Goal: Task Accomplishment & Management: Complete application form

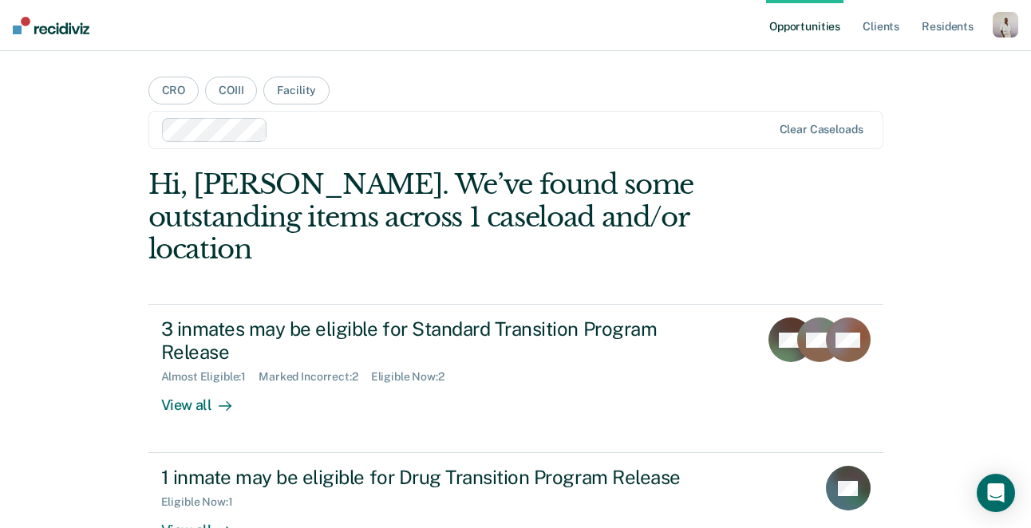
click at [1010, 30] on div "button" at bounding box center [1006, 25] width 26 height 26
click at [900, 65] on link "Profile" at bounding box center [941, 65] width 128 height 14
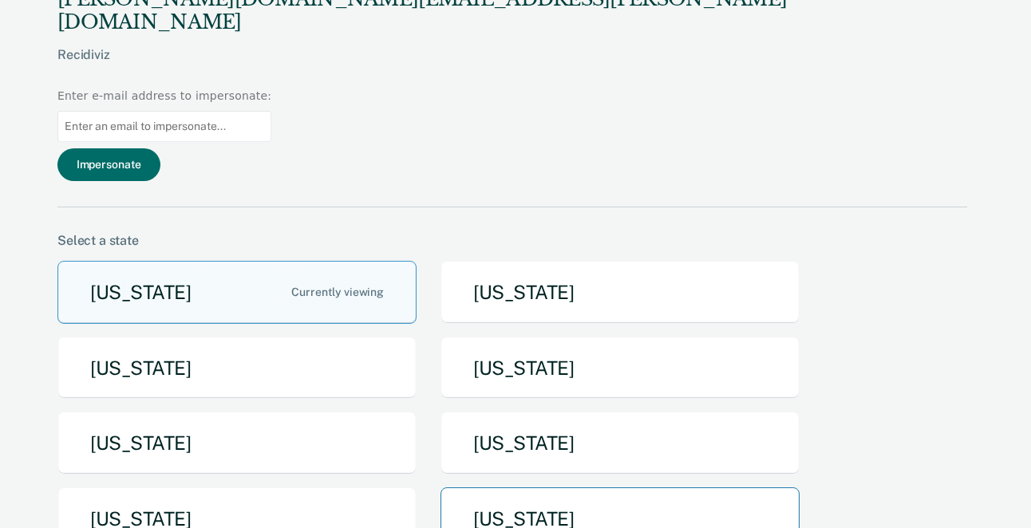
scroll to position [48, 0]
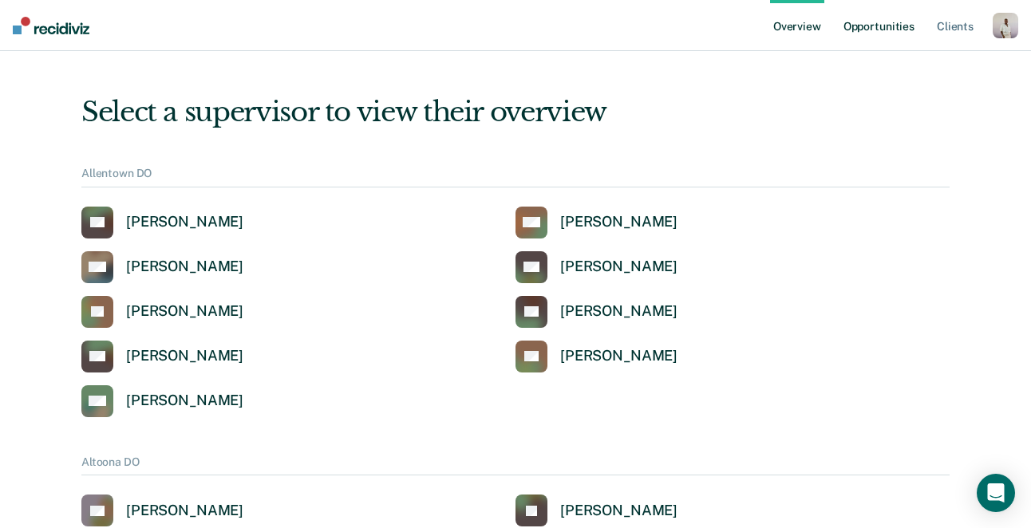
click at [867, 28] on link "Opportunities" at bounding box center [878, 25] width 77 height 51
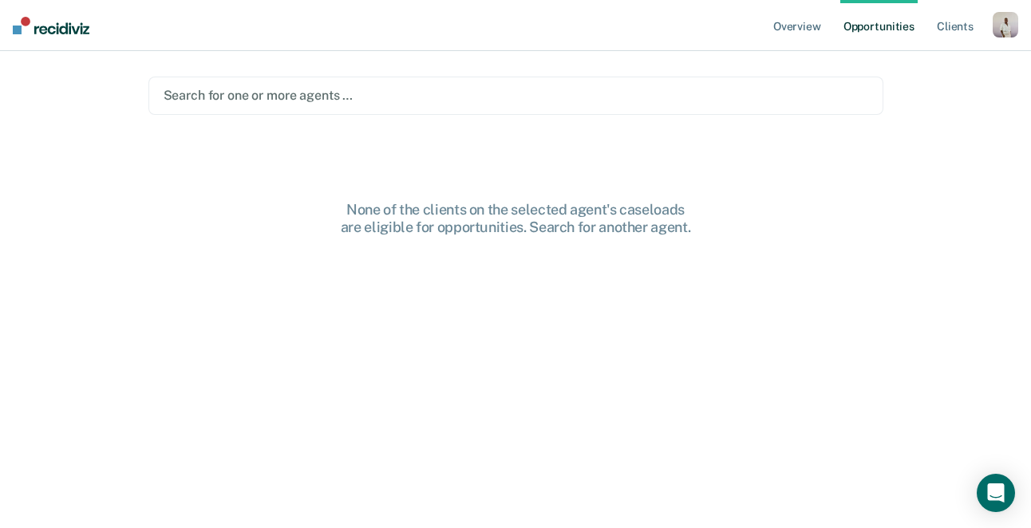
click at [286, 98] on div at bounding box center [516, 95] width 705 height 18
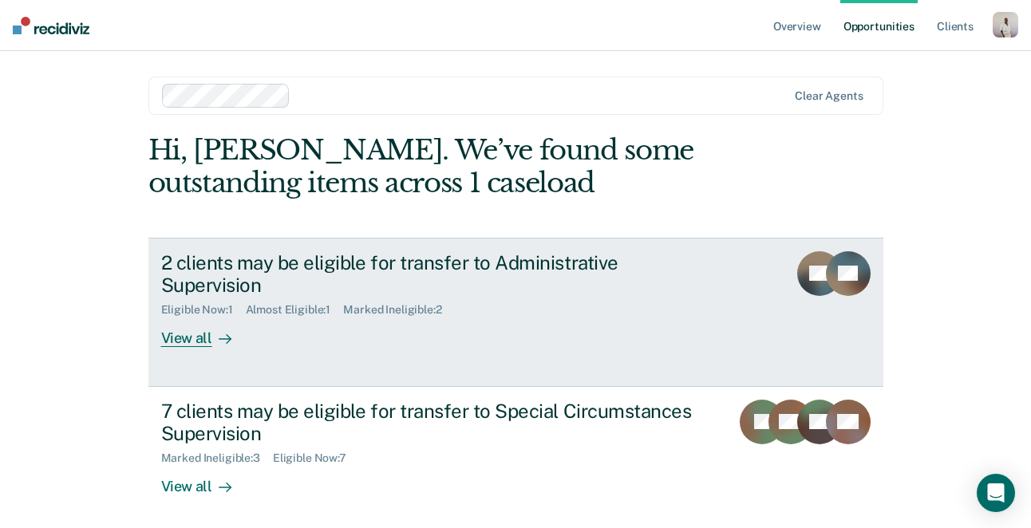
click at [407, 259] on div "2 clients may be eligible for transfer to Administrative Supervision" at bounding box center [441, 274] width 560 height 46
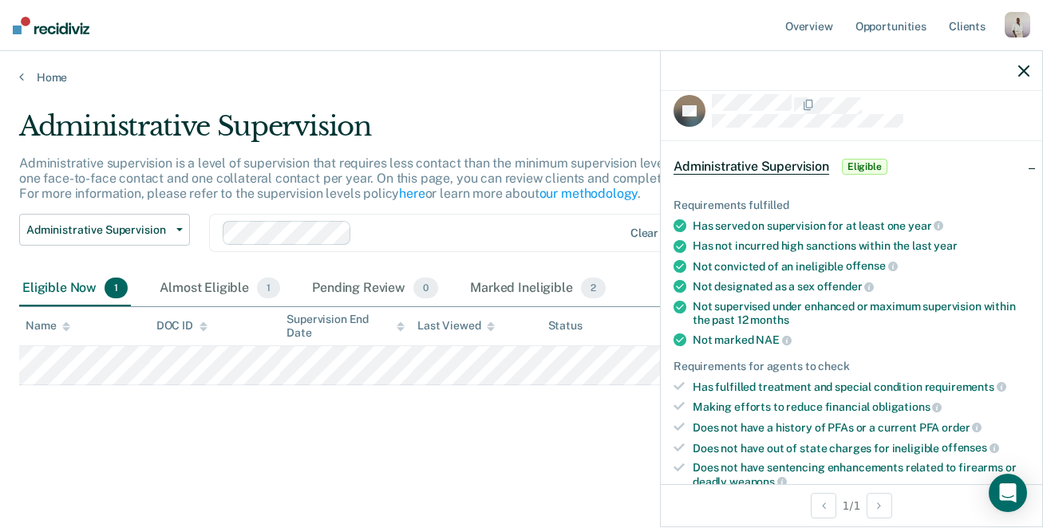
scroll to position [17, 0]
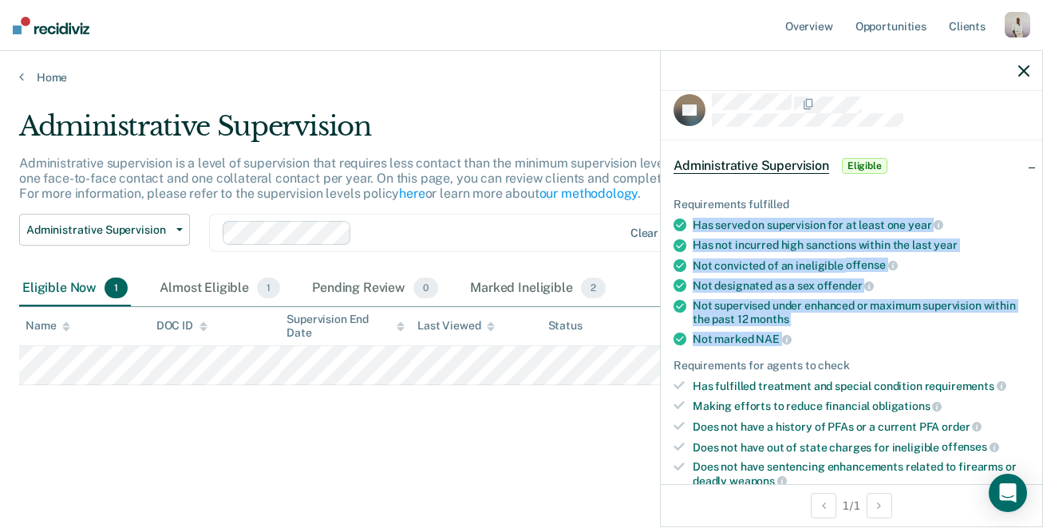
drag, startPoint x: 694, startPoint y: 223, endPoint x: 814, endPoint y: 338, distance: 165.4
click at [814, 338] on ul "Requirements fulfilled Has served on supervision for at least one year Has not …" at bounding box center [851, 343] width 356 height 290
copy ul "Has served on supervision for at least one year Has not incurred high sanctions…"
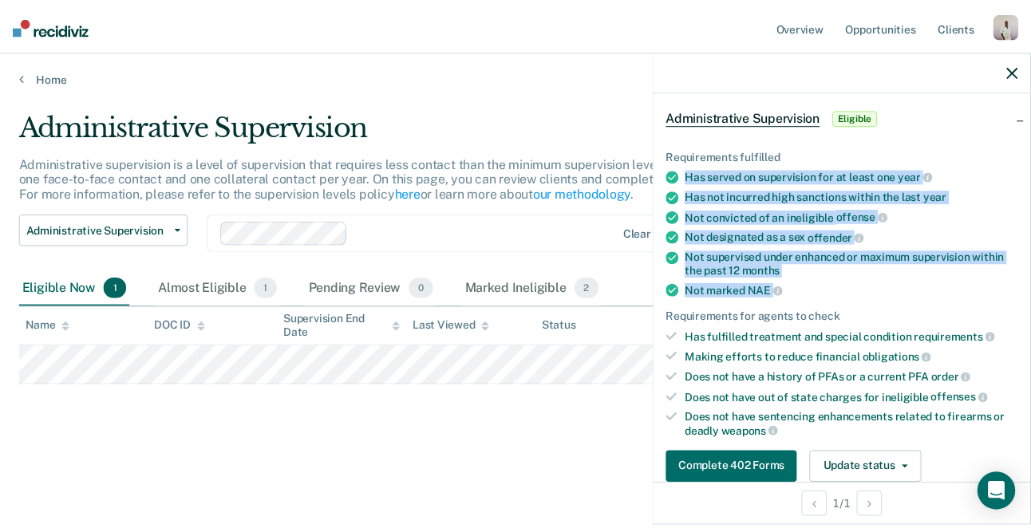
scroll to position [66, 0]
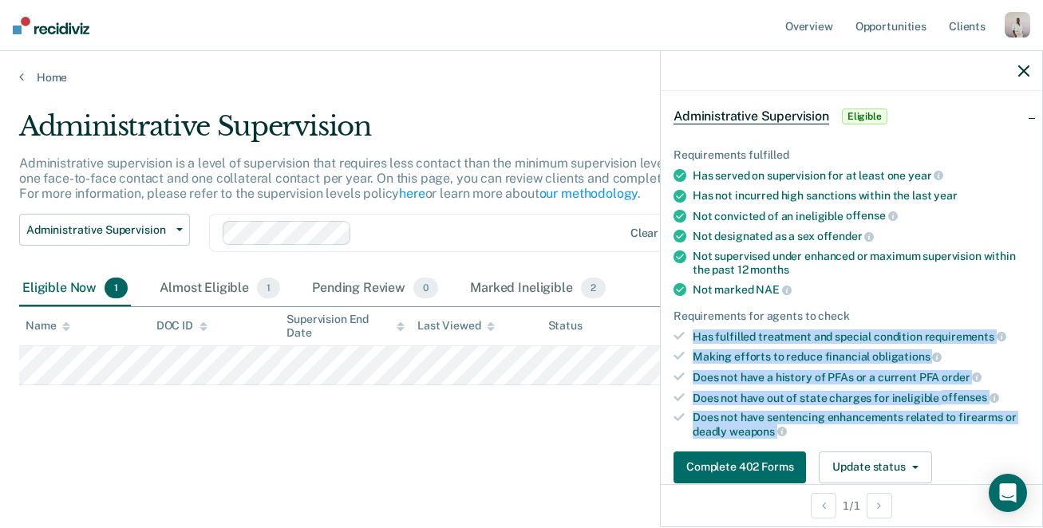
drag, startPoint x: 816, startPoint y: 428, endPoint x: 685, endPoint y: 323, distance: 168.1
click at [685, 323] on ul "Requirements fulfilled Has served on supervision for at least one year Has not …" at bounding box center [851, 293] width 356 height 290
copy ul "Has fulfilled treatment and special condition requirements Making efforts to re…"
click at [26, 79] on link "Home" at bounding box center [521, 77] width 1005 height 14
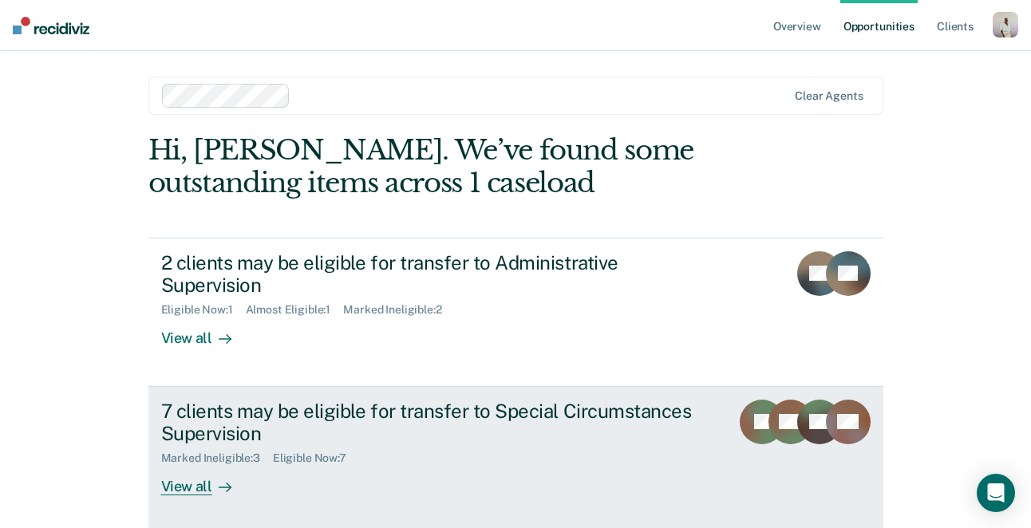
click at [328, 400] on div "7 clients may be eligible for transfer to Special Circumstances Supervision" at bounding box center [439, 423] width 556 height 46
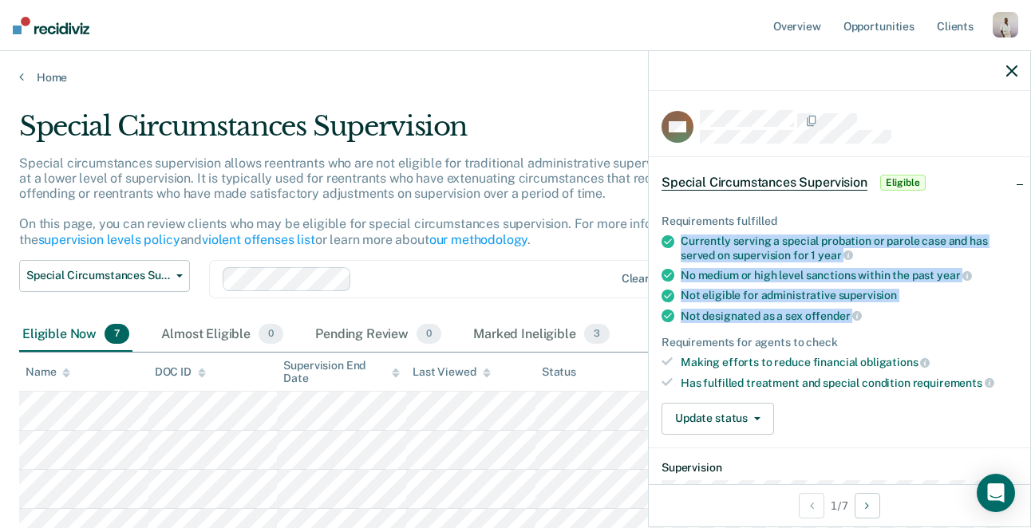
drag, startPoint x: 875, startPoint y: 310, endPoint x: 679, endPoint y: 241, distance: 208.0
click at [679, 241] on ul "Requirements fulfilled Currently serving a special probation or parole case and…" at bounding box center [840, 302] width 356 height 175
copy ul "Currently serving a special probation or parole case and has served on supervis…"
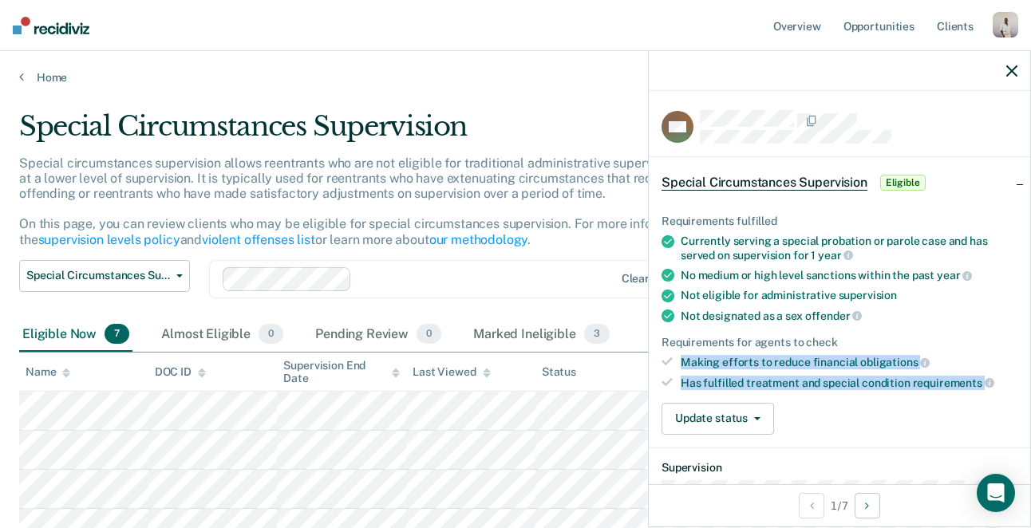
drag, startPoint x: 997, startPoint y: 382, endPoint x: 681, endPoint y: 365, distance: 315.7
click at [681, 365] on ul "Requirements fulfilled Currently serving a special probation or parole case and…" at bounding box center [840, 302] width 356 height 175
copy ul "Making efforts to reduce financial obligations Has fulfilled treatment and spec…"
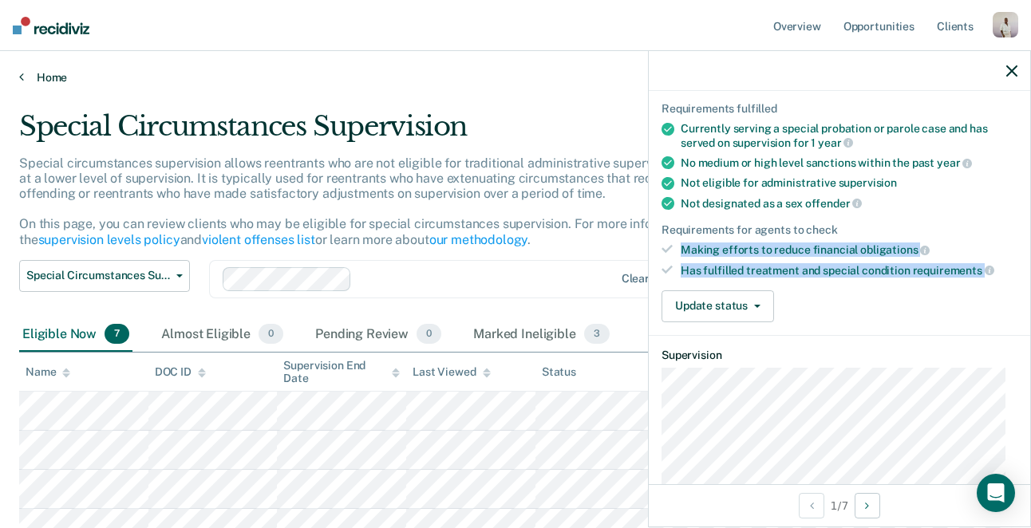
click at [43, 83] on link "Home" at bounding box center [515, 77] width 993 height 14
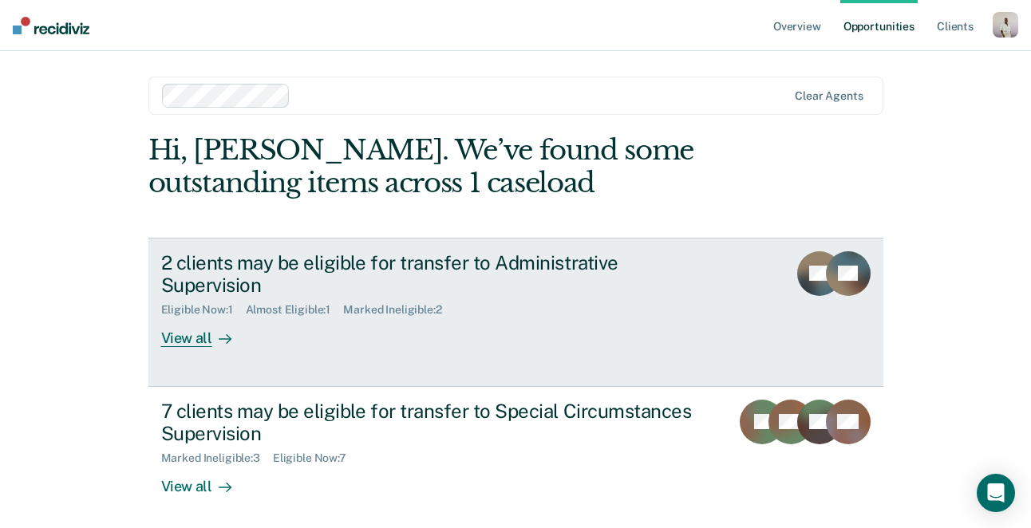
click at [294, 303] on div "Almost Eligible : 1" at bounding box center [295, 310] width 98 height 14
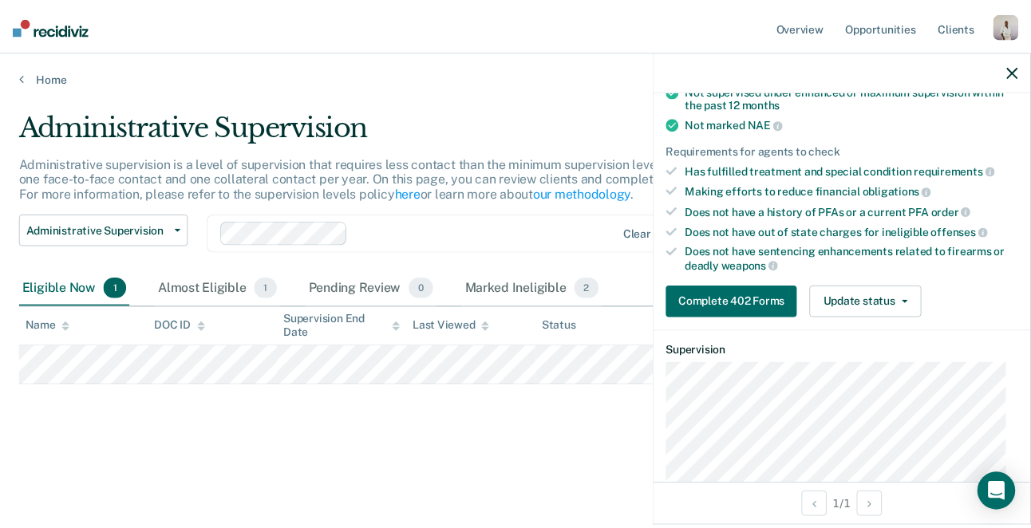
scroll to position [358, 0]
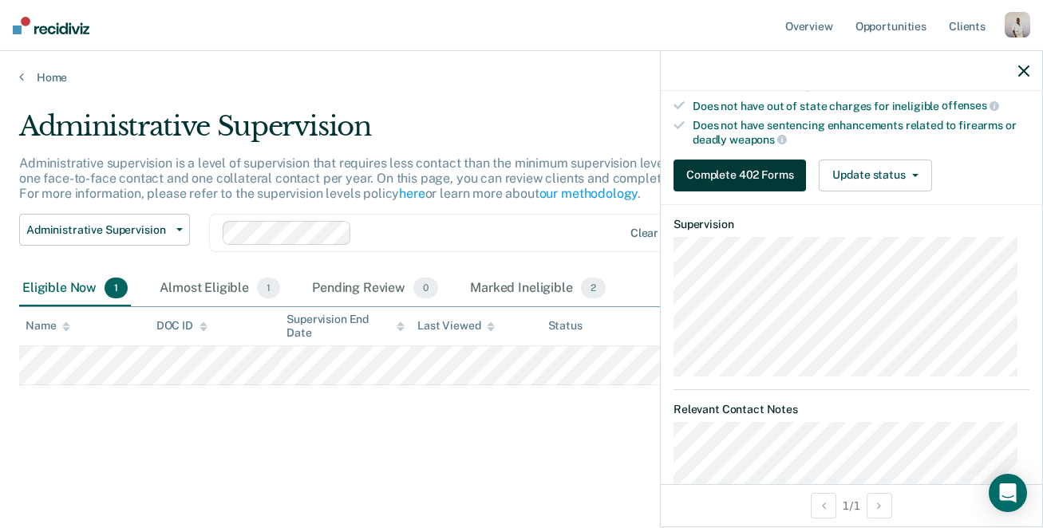
click at [743, 178] on button "Complete 402 Forms" at bounding box center [739, 176] width 132 height 32
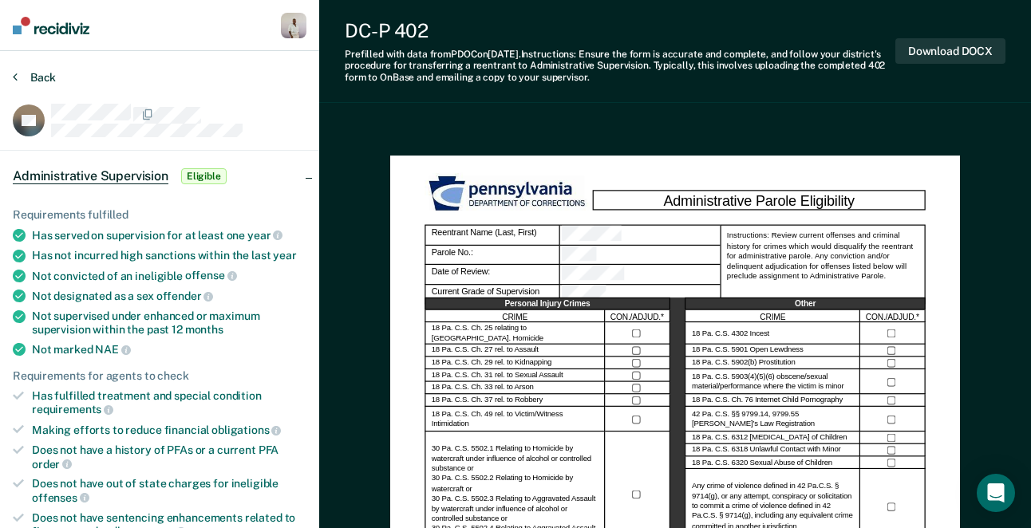
click at [35, 76] on button "Back" at bounding box center [34, 77] width 43 height 14
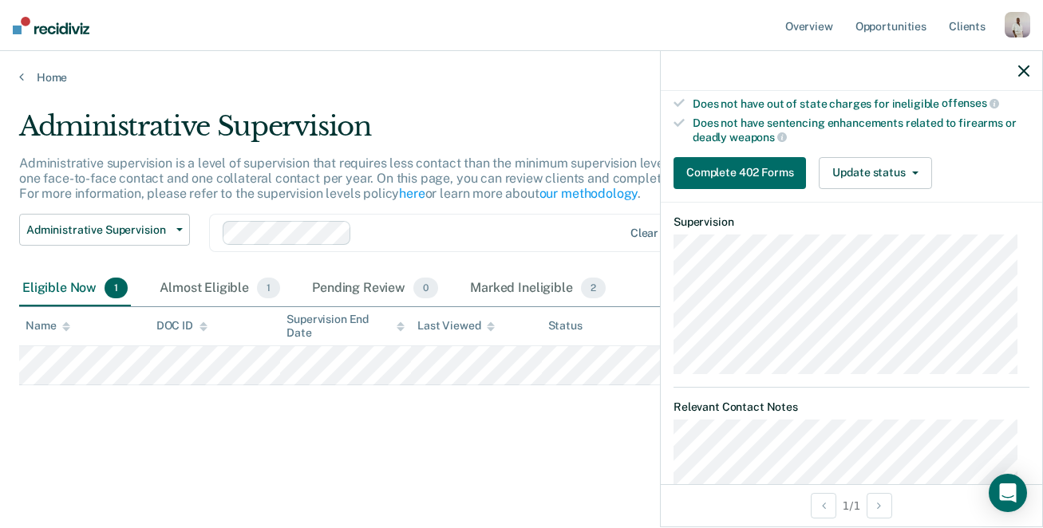
scroll to position [178, 0]
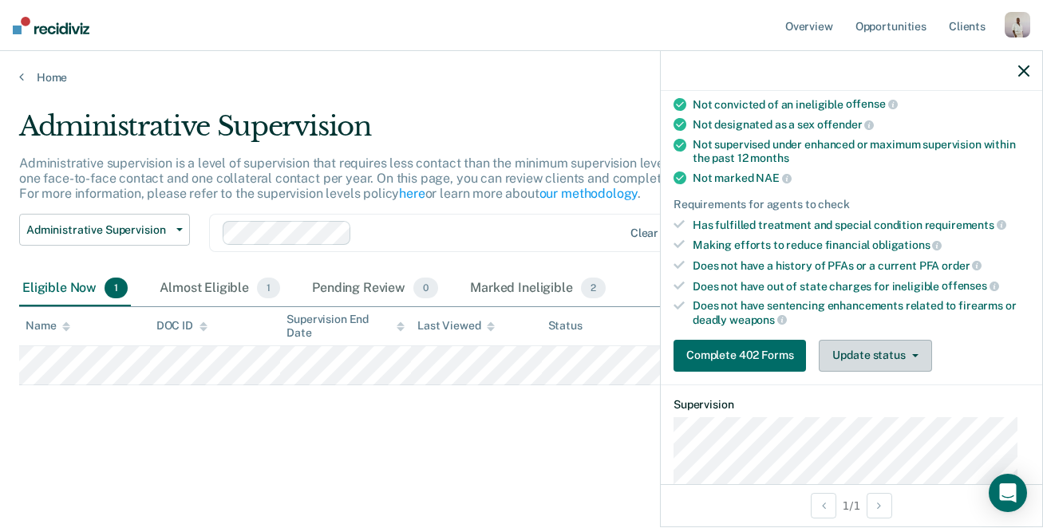
click at [845, 357] on button "Update status" at bounding box center [875, 356] width 113 height 32
click at [49, 77] on link "Home" at bounding box center [521, 77] width 1005 height 14
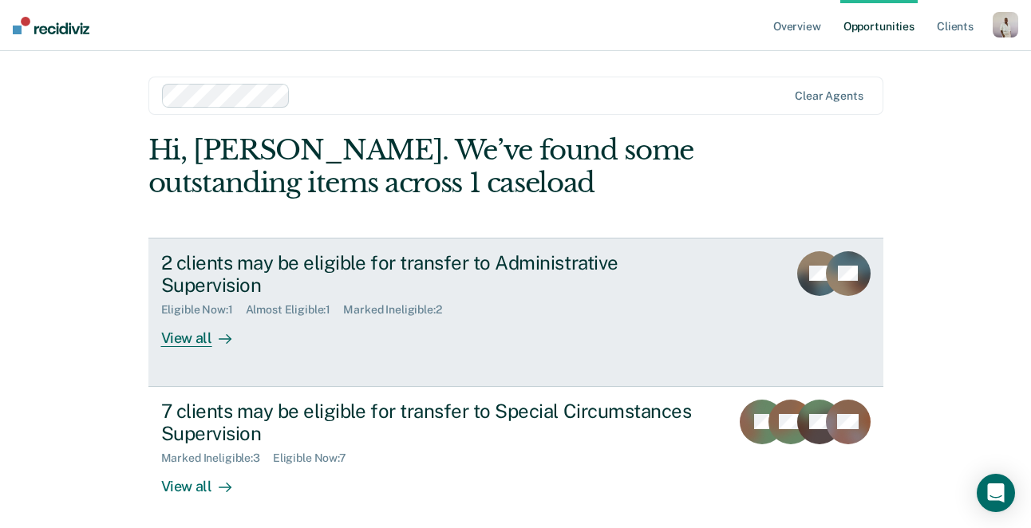
click at [298, 257] on div "2 clients may be eligible for transfer to Administrative Supervision" at bounding box center [441, 274] width 560 height 46
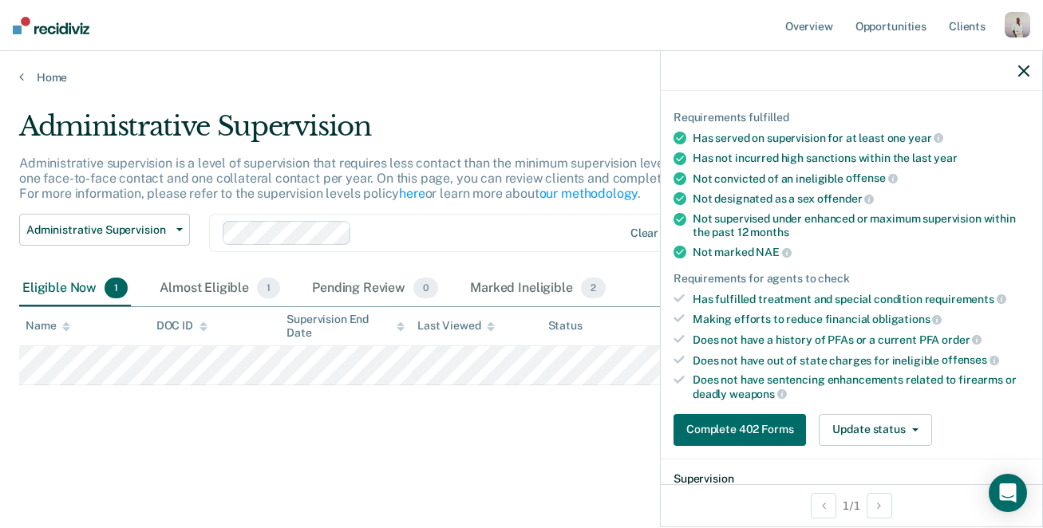
scroll to position [294, 0]
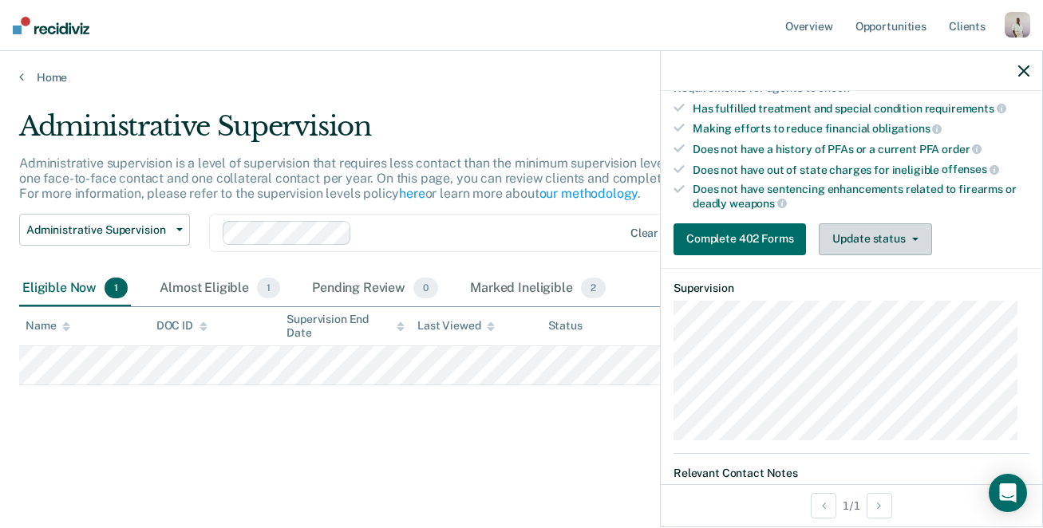
click at [902, 237] on button "Update status" at bounding box center [875, 239] width 113 height 32
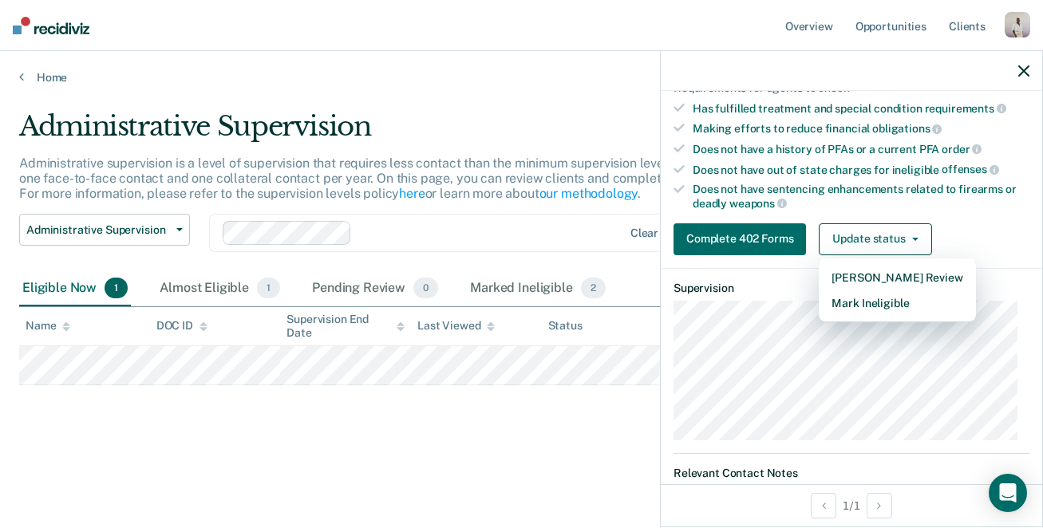
click at [954, 223] on div "Complete 402 Forms Update status Mark Pending Review Mark Ineligible" at bounding box center [851, 239] width 356 height 32
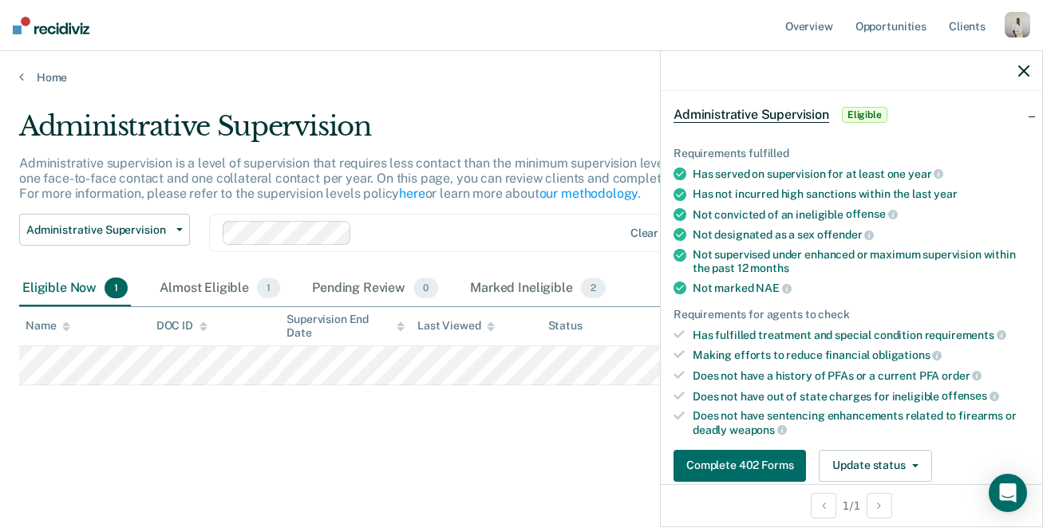
scroll to position [65, 0]
